Goal: Browse casually

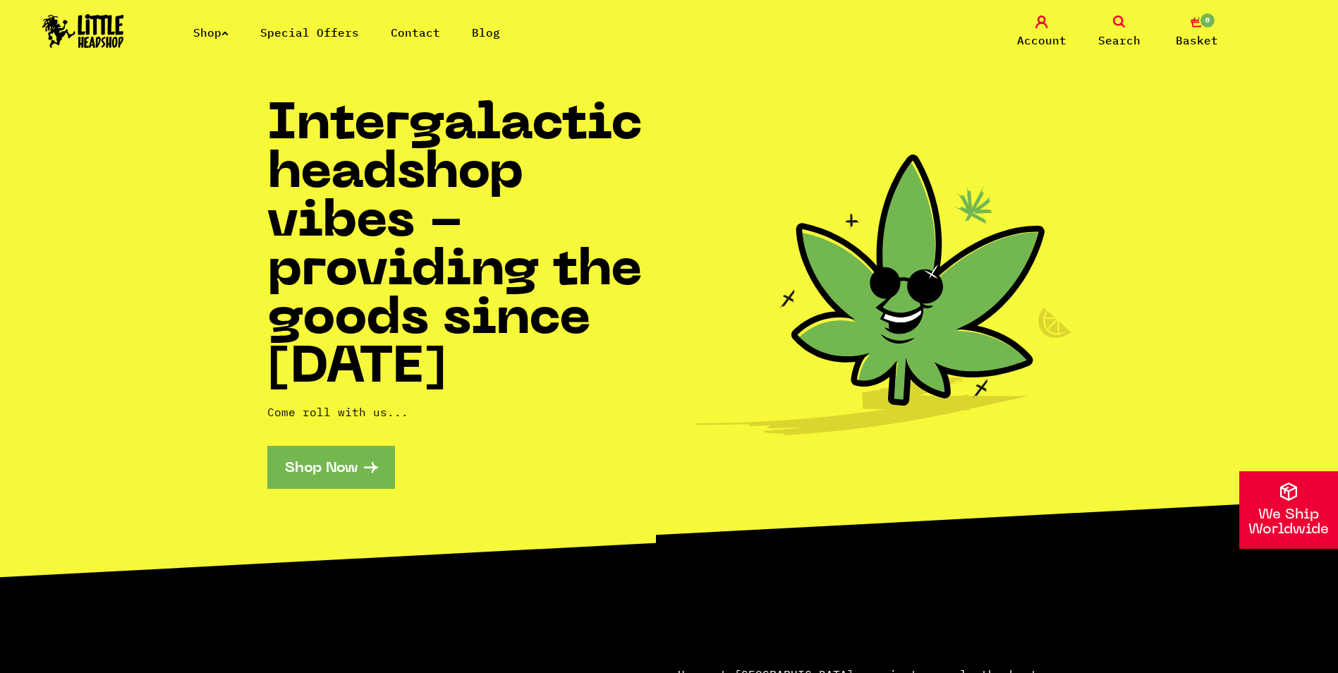
click at [229, 35] on icon at bounding box center [224, 33] width 7 height 6
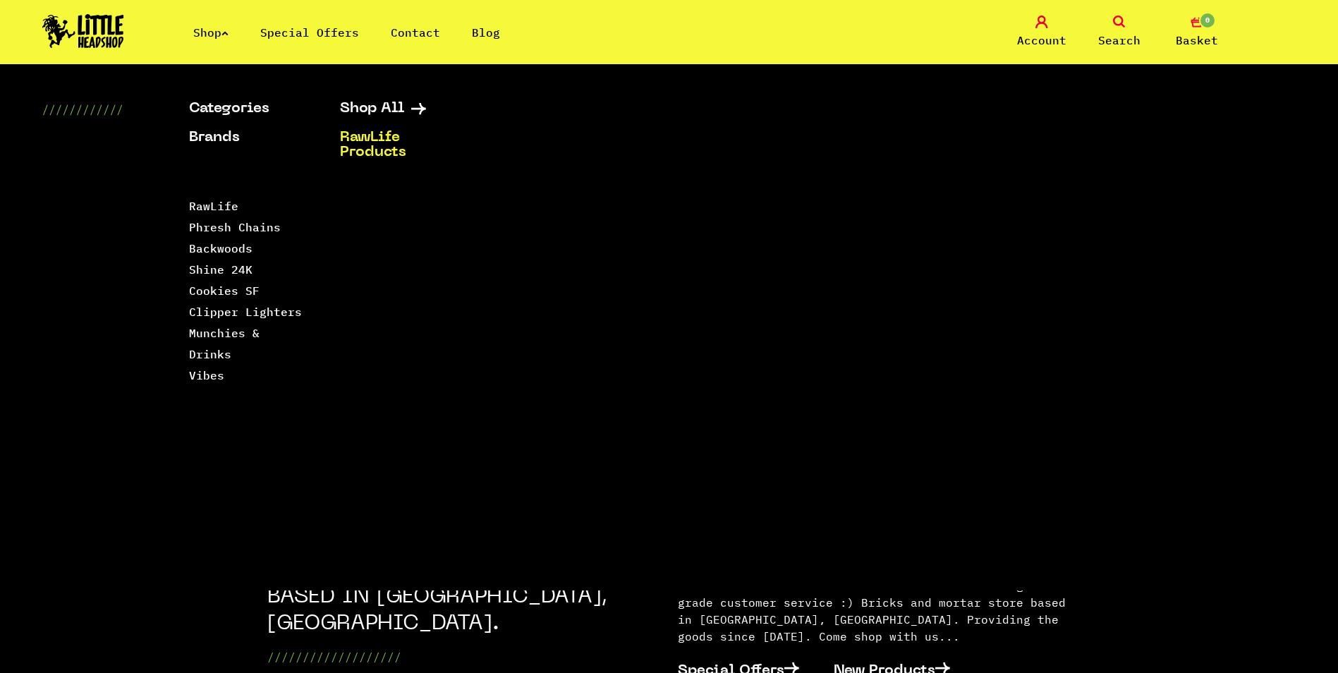
scroll to position [353, 0]
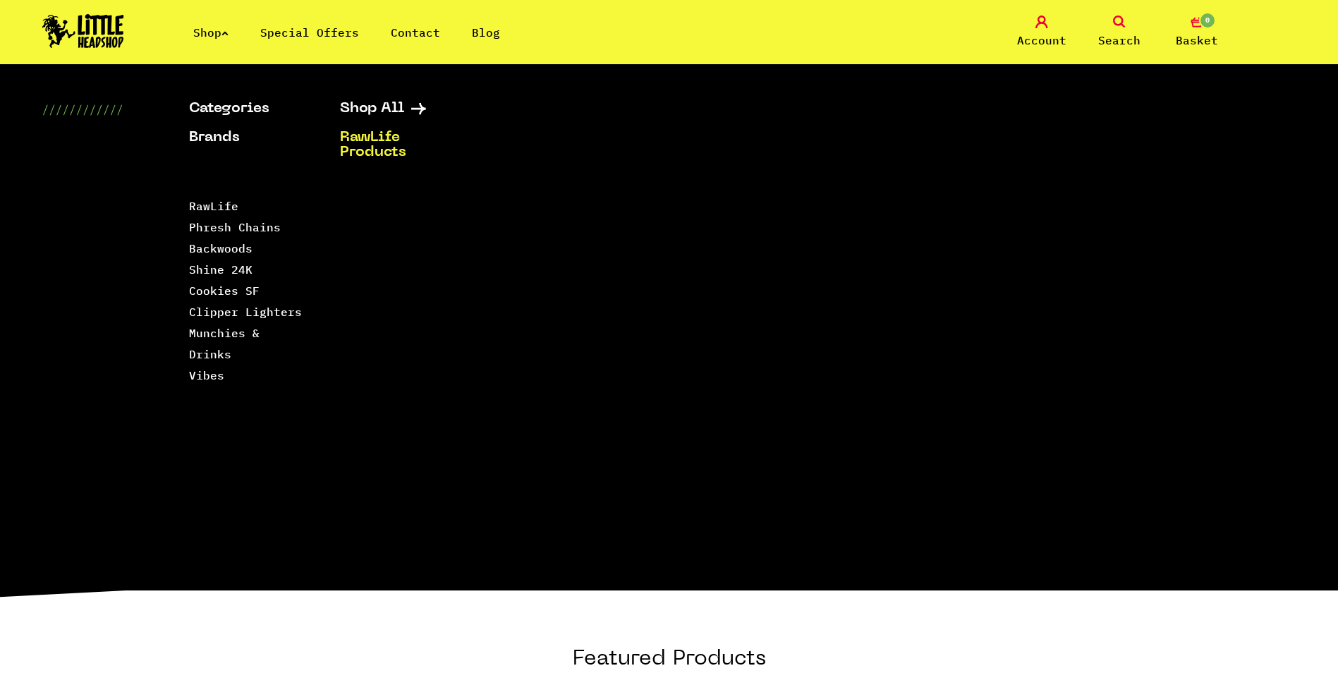
click at [931, 646] on h2 "Featured Products" at bounding box center [669, 675] width 804 height 58
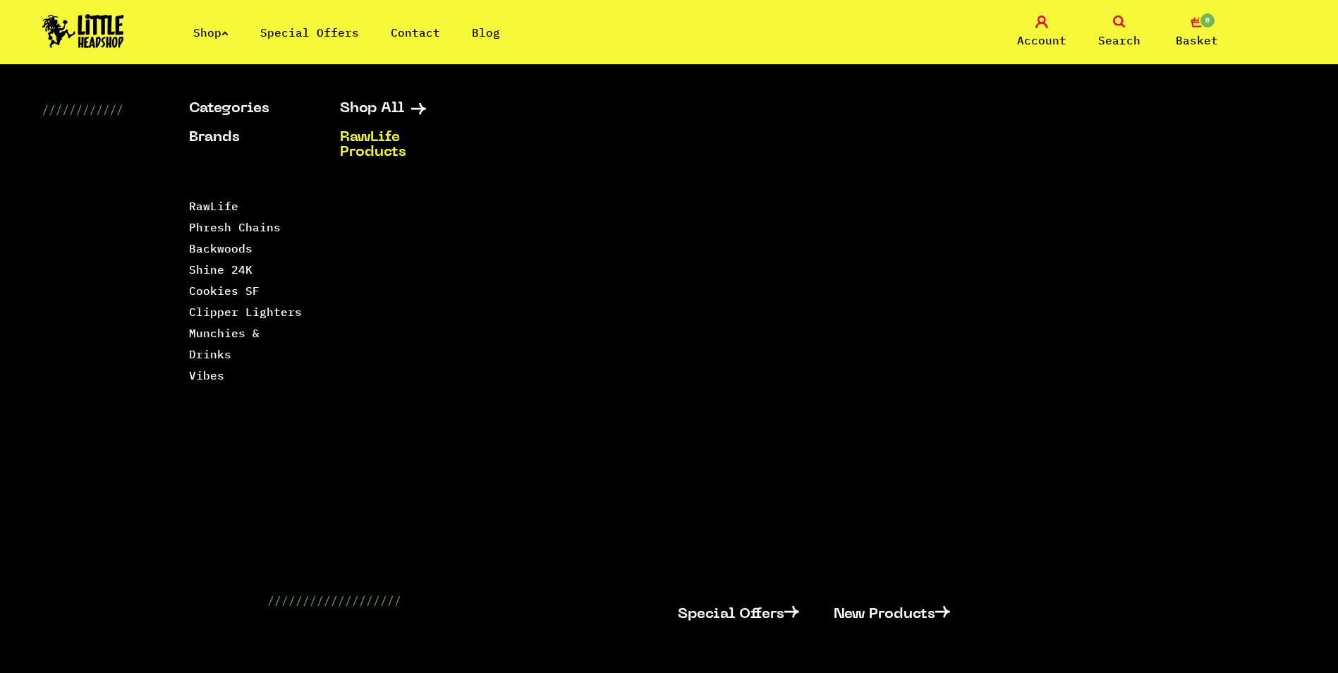
scroll to position [0, 0]
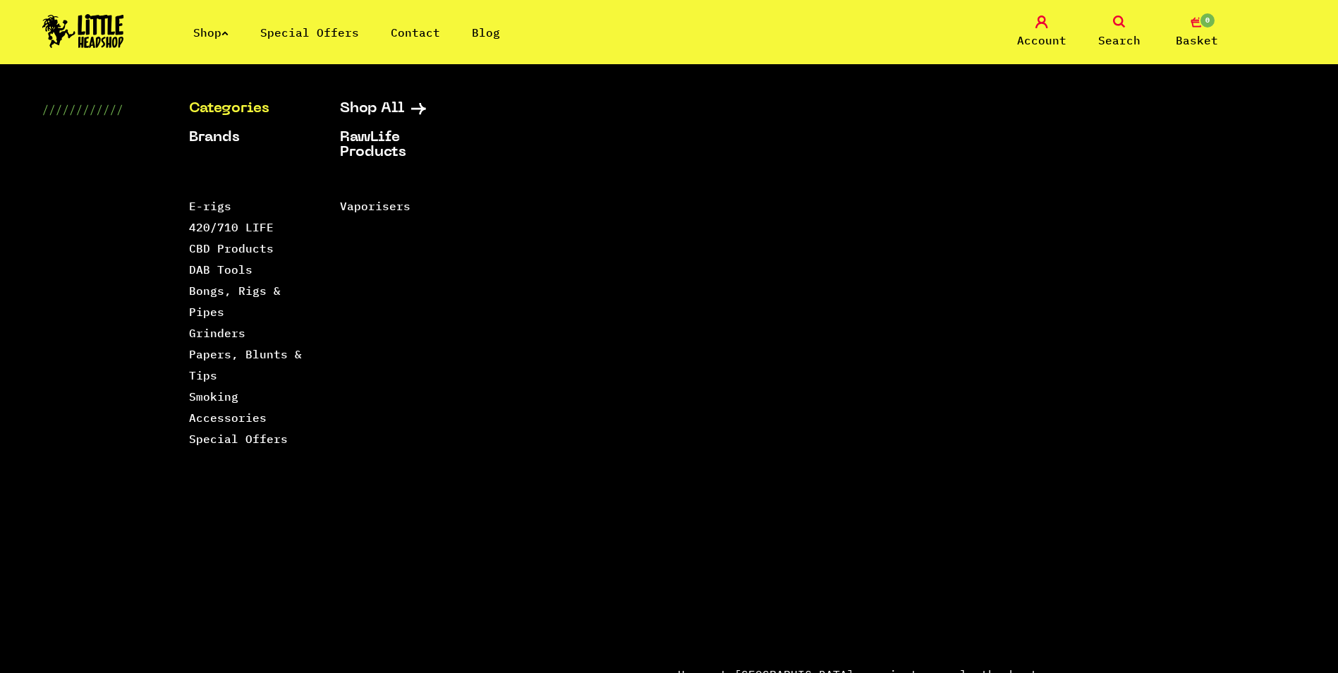
click at [73, 35] on img at bounding box center [83, 31] width 82 height 34
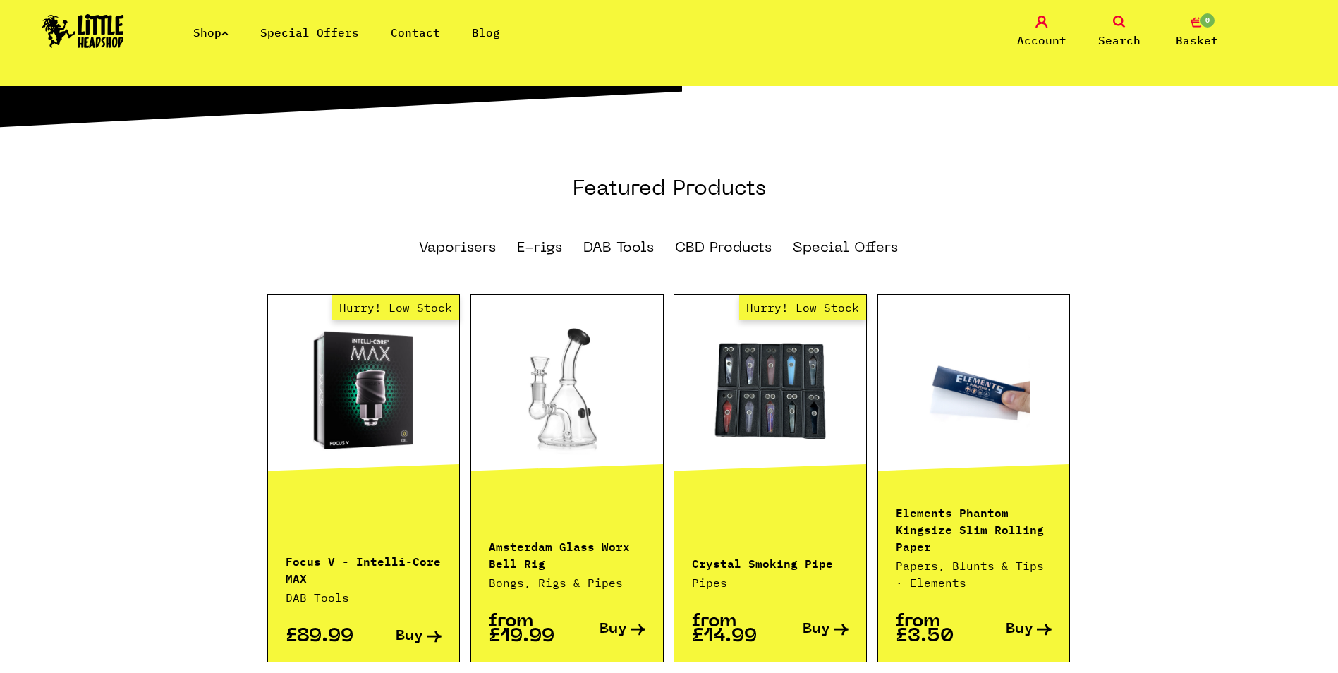
scroll to position [846, 0]
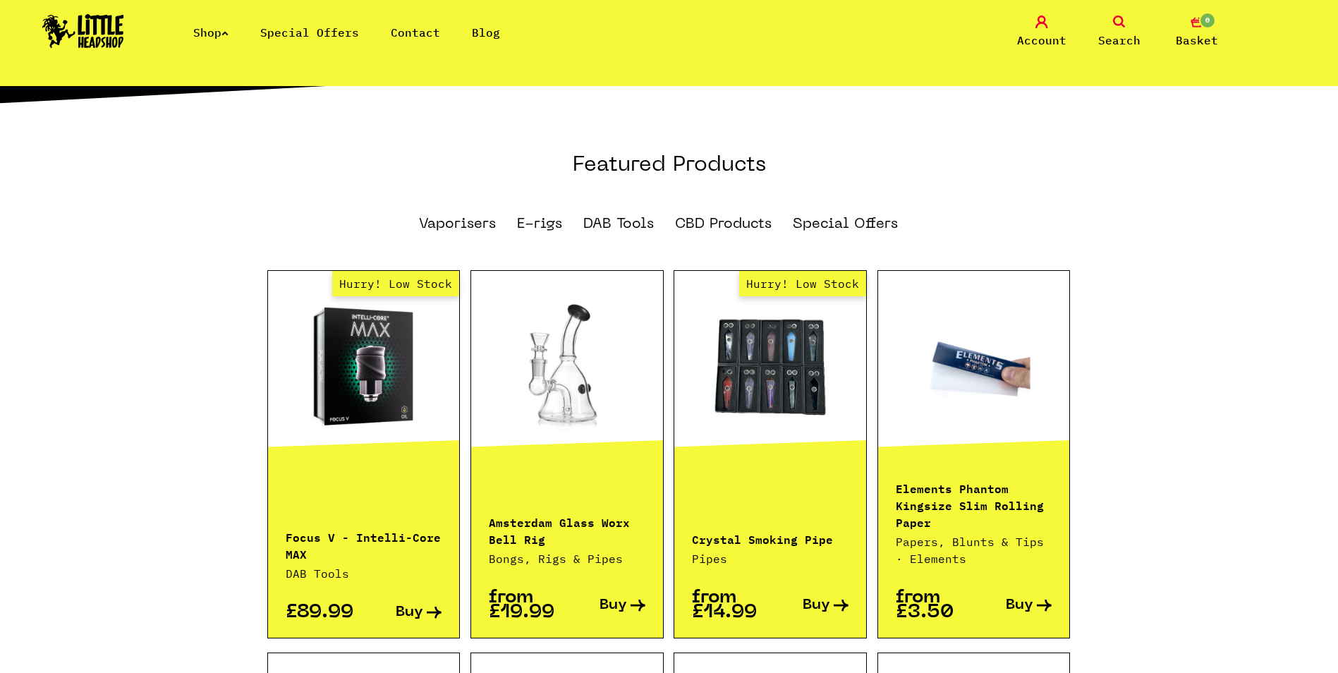
click at [388, 393] on link "Hurry! Low Stock" at bounding box center [364, 366] width 192 height 141
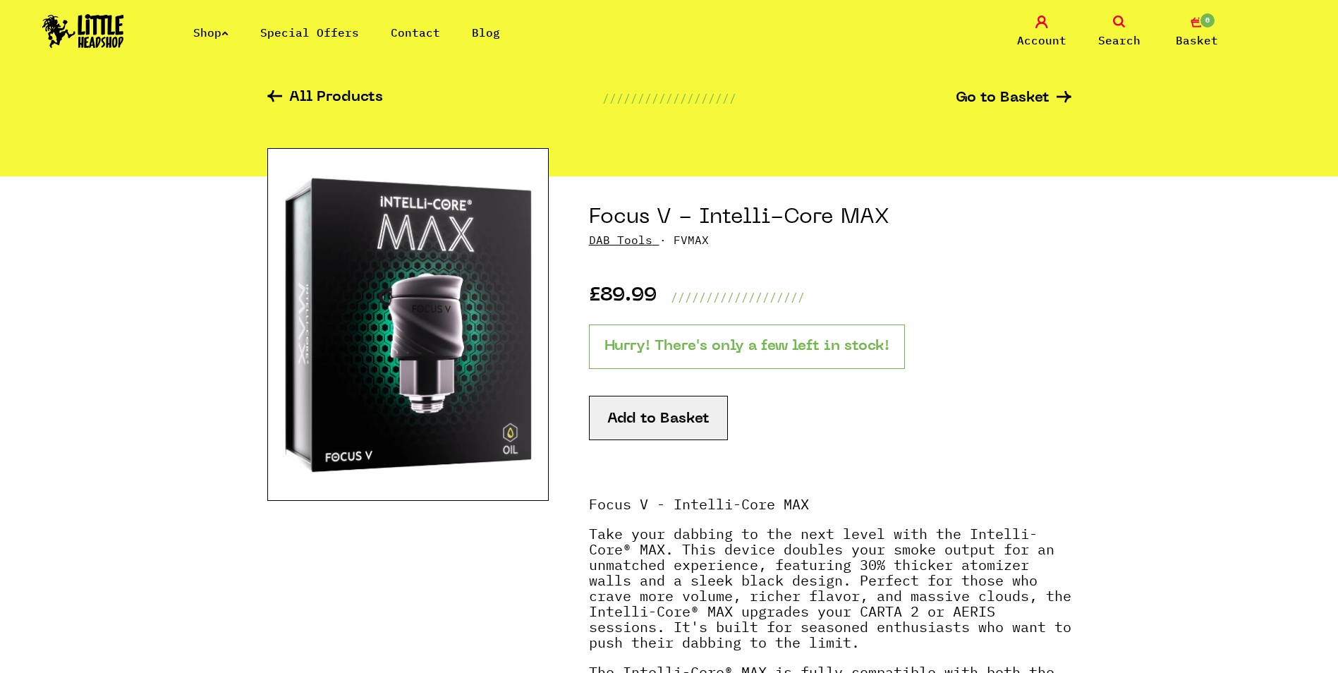
scroll to position [71, 0]
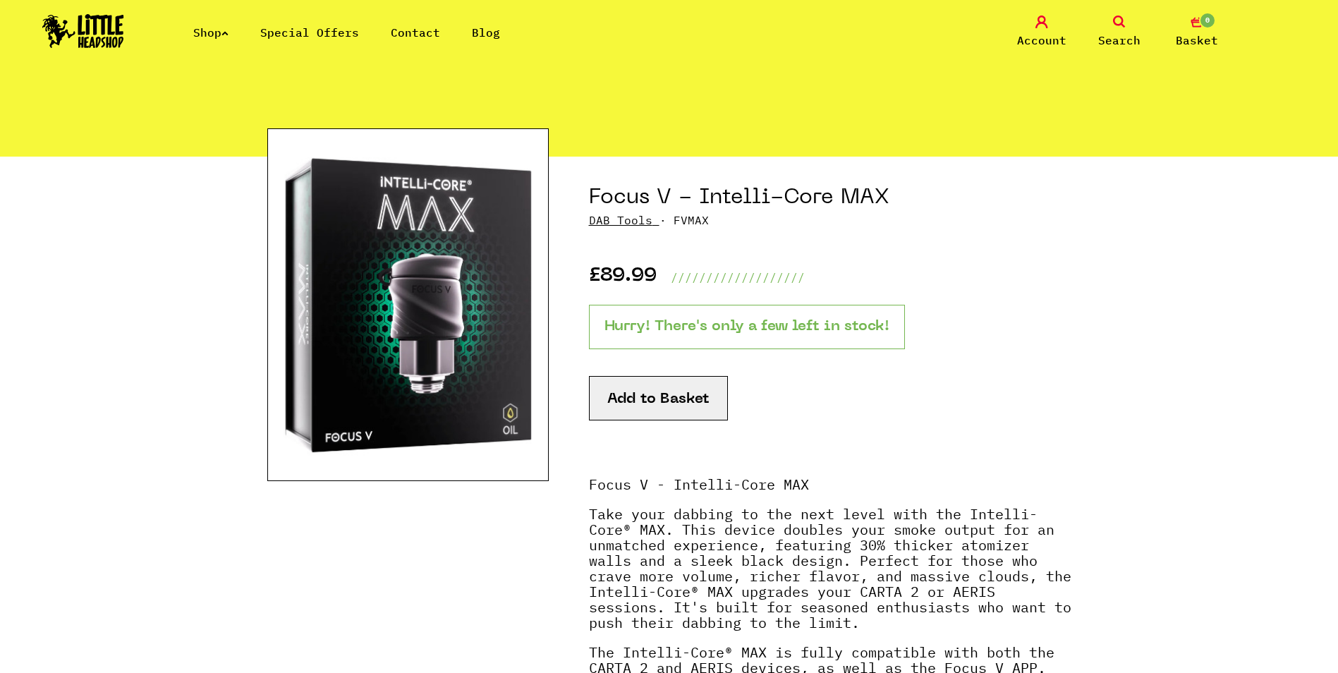
click at [69, 37] on img at bounding box center [83, 31] width 82 height 34
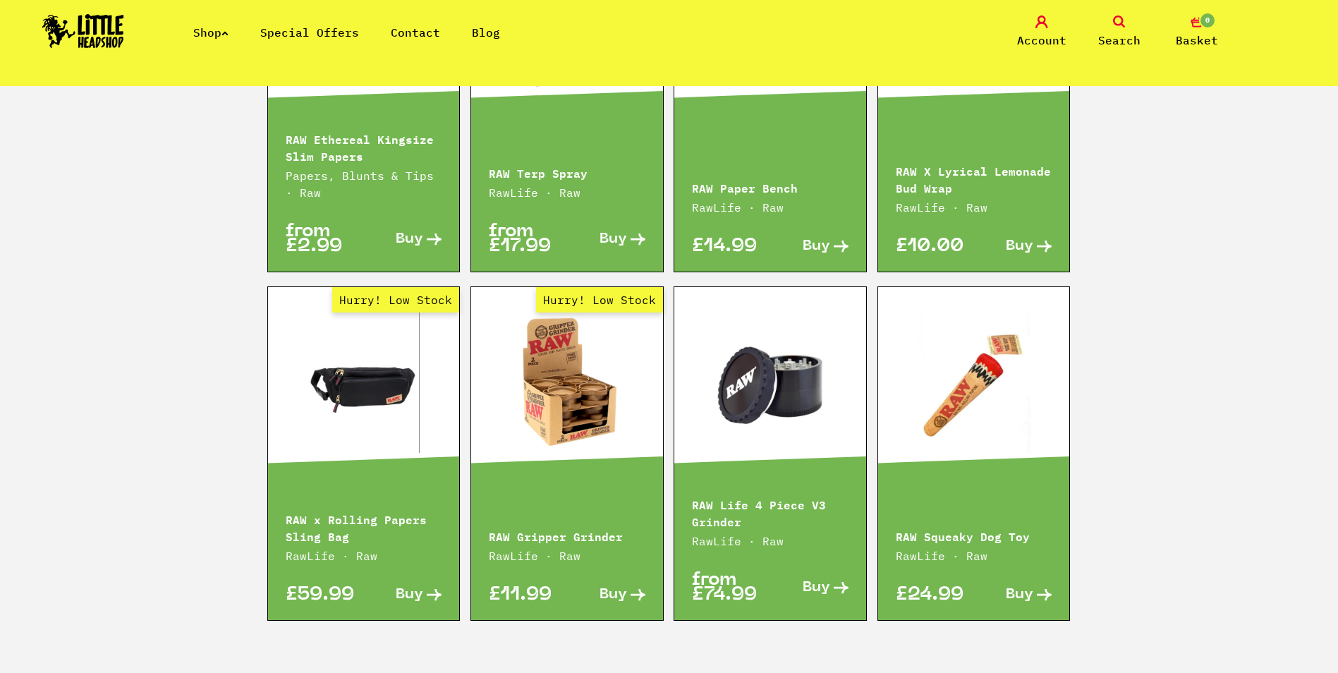
scroll to position [2257, 0]
